Goal: Information Seeking & Learning: Compare options

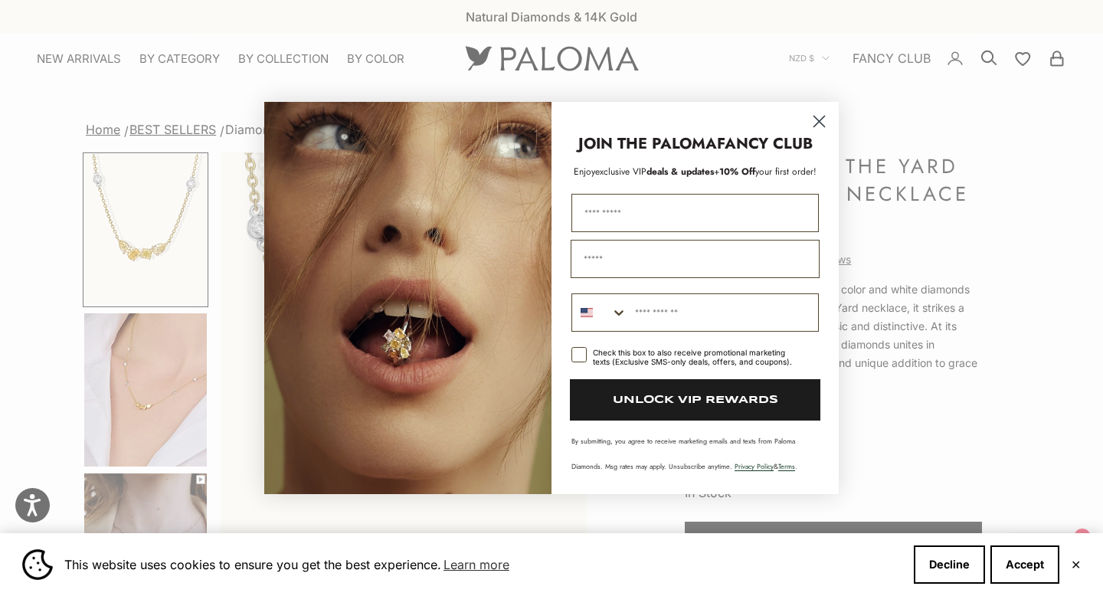
click at [810, 120] on circle "Close dialog" at bounding box center [819, 121] width 25 height 25
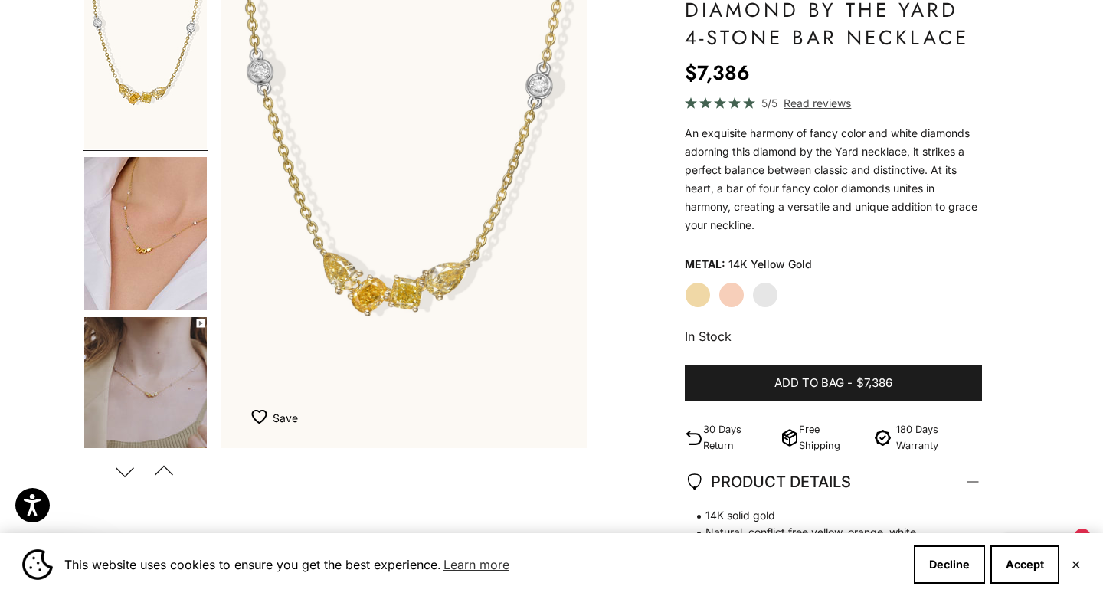
scroll to position [157, 0]
click at [733, 293] on label "Rose Gold" at bounding box center [732, 294] width 26 height 26
click at [775, 290] on label "White Gold" at bounding box center [765, 294] width 26 height 26
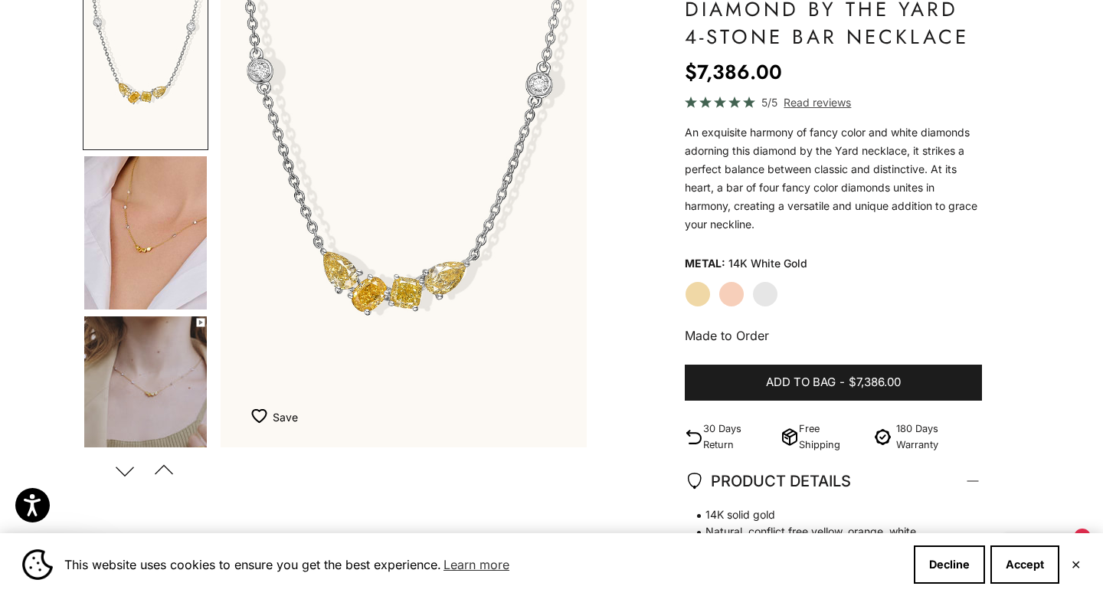
click at [693, 293] on label "Yellow Gold" at bounding box center [698, 294] width 26 height 26
click at [733, 289] on label "Rose Gold" at bounding box center [732, 294] width 26 height 26
click at [765, 285] on label "White Gold" at bounding box center [765, 294] width 26 height 26
click at [705, 289] on label "Yellow Gold" at bounding box center [698, 294] width 26 height 26
click at [737, 287] on label "Rose Gold" at bounding box center [732, 294] width 26 height 26
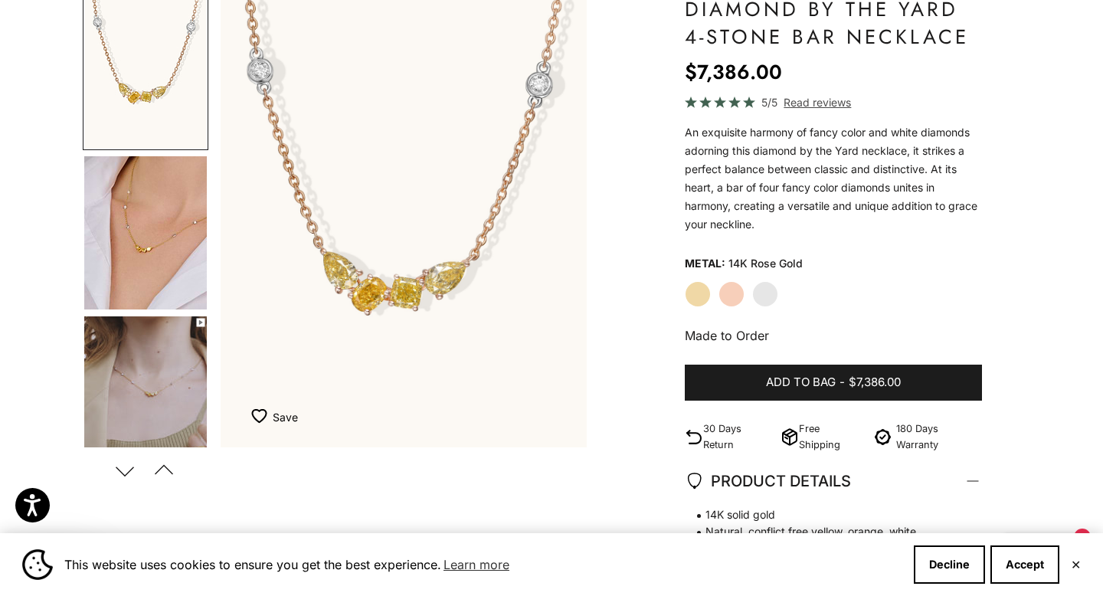
click at [771, 287] on label "White Gold" at bounding box center [765, 294] width 26 height 26
click at [691, 289] on label "Yellow Gold" at bounding box center [698, 294] width 26 height 26
click at [781, 285] on div "Yellow Gold Rose Gold White Gold" at bounding box center [833, 294] width 297 height 26
click at [754, 286] on label "White Gold" at bounding box center [765, 294] width 26 height 26
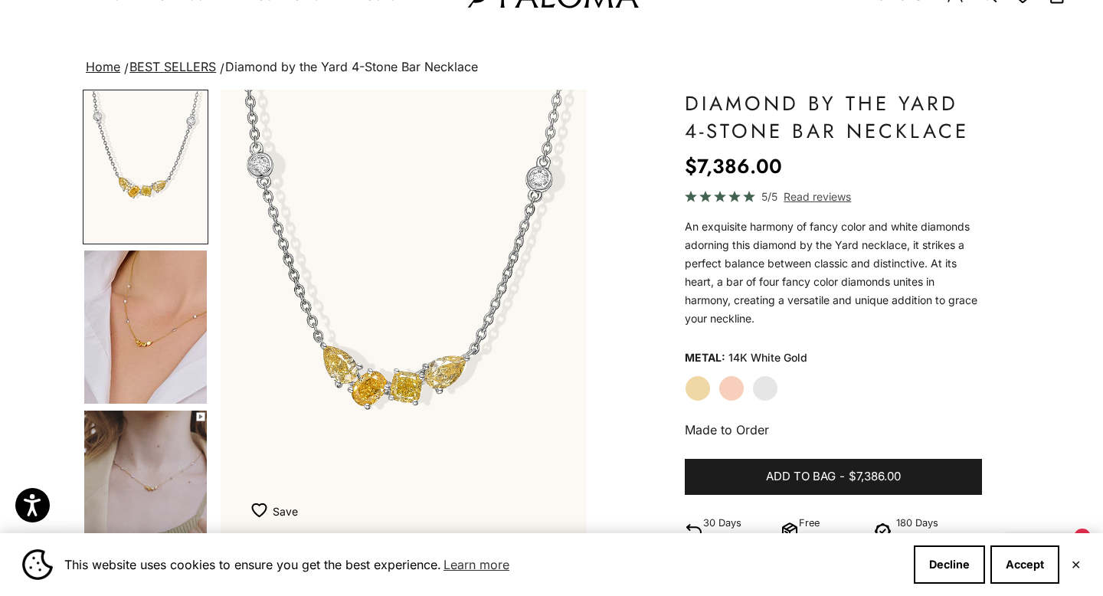
scroll to position [40, 0]
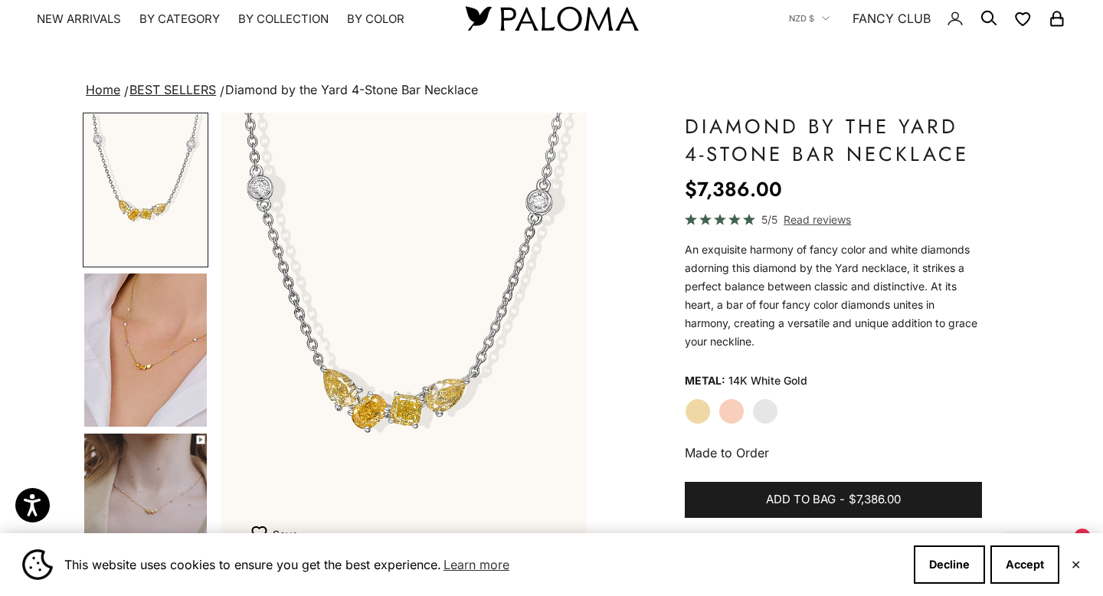
click at [694, 404] on label "Yellow Gold" at bounding box center [698, 411] width 26 height 26
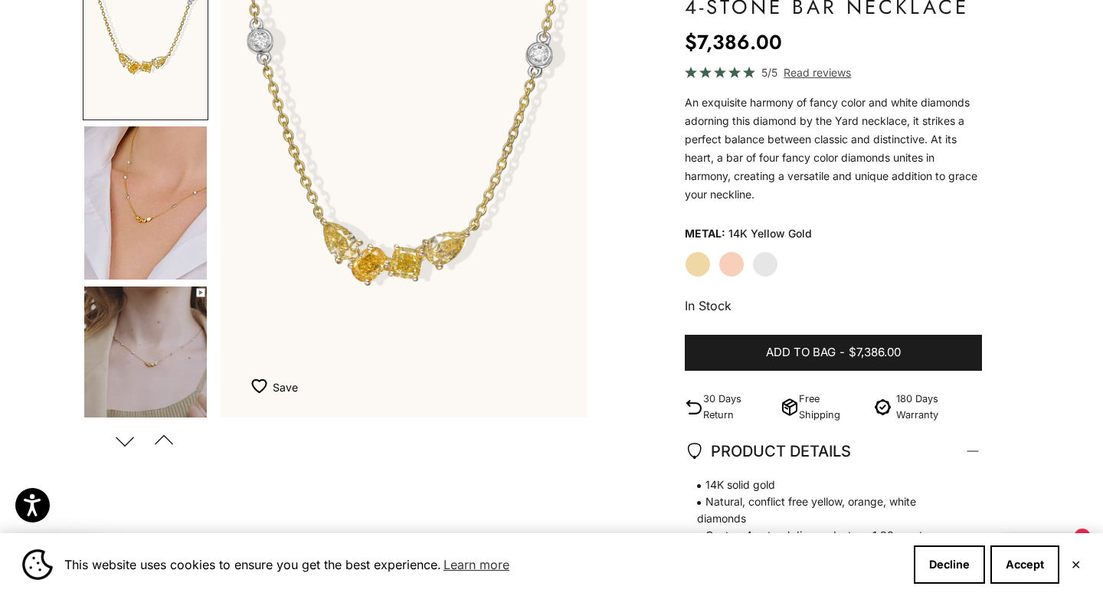
scroll to position [600, 0]
